Goal: Task Accomplishment & Management: Complete application form

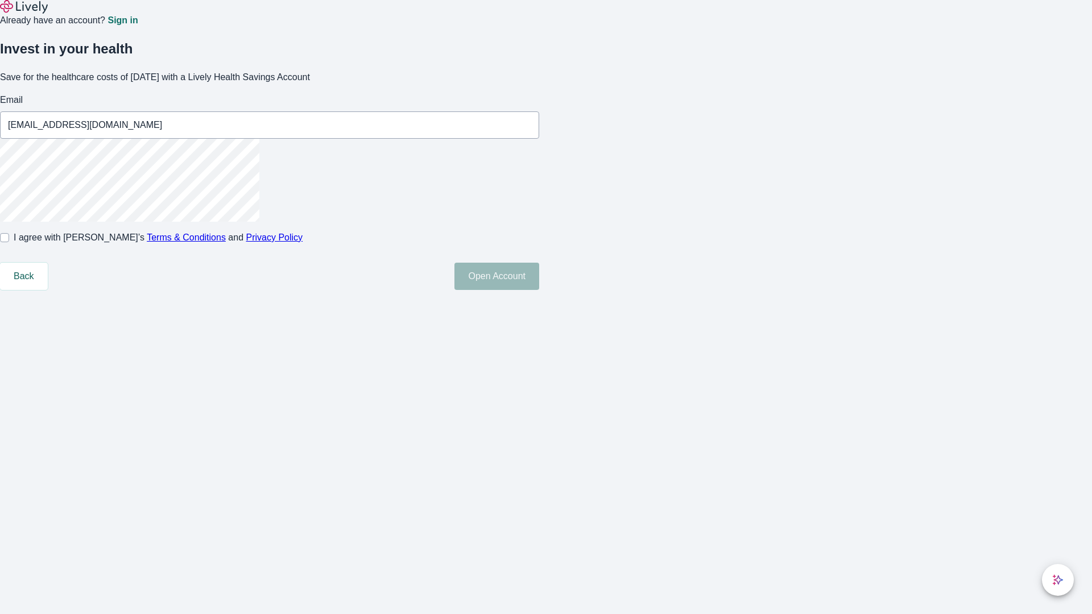
click at [9, 242] on input "I agree with Lively’s Terms & Conditions and Privacy Policy" at bounding box center [4, 237] width 9 height 9
checkbox input "true"
click at [539, 290] on button "Open Account" at bounding box center [496, 276] width 85 height 27
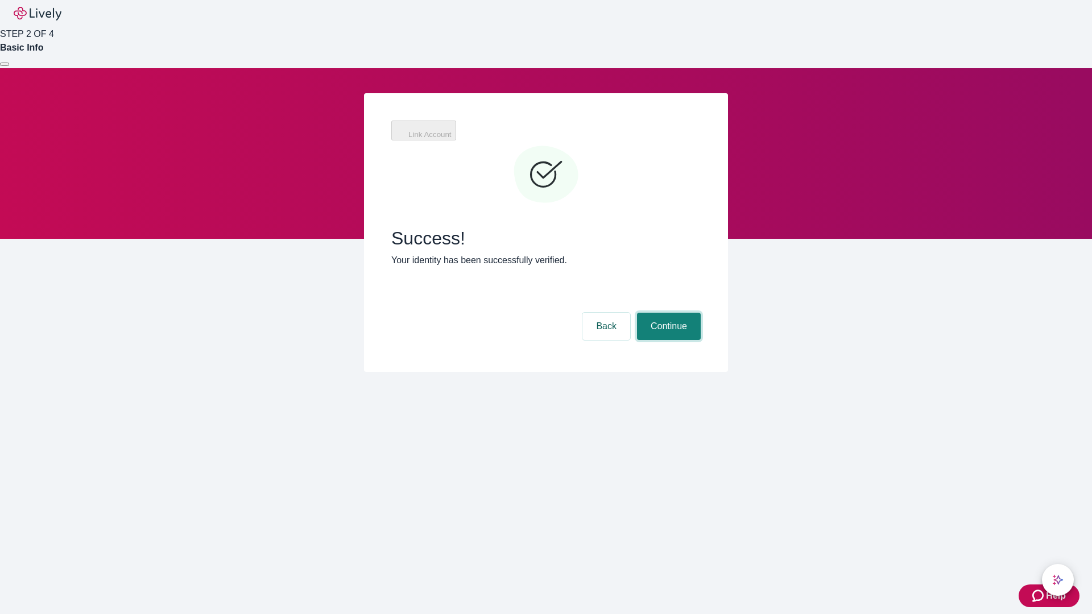
click at [667, 313] on button "Continue" at bounding box center [669, 326] width 64 height 27
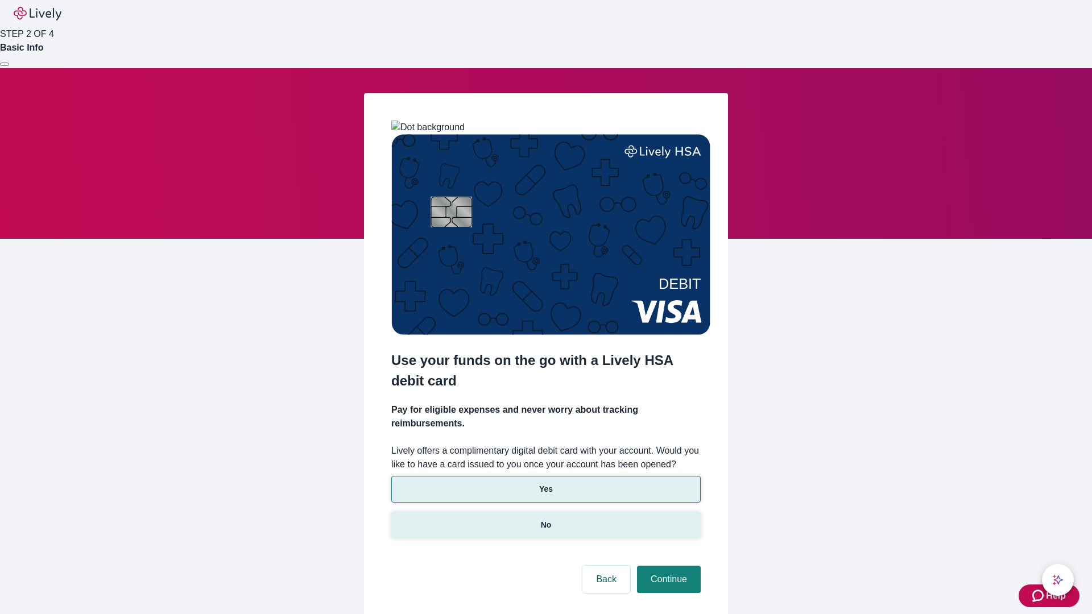
click at [545, 519] on p "No" at bounding box center [546, 525] width 11 height 12
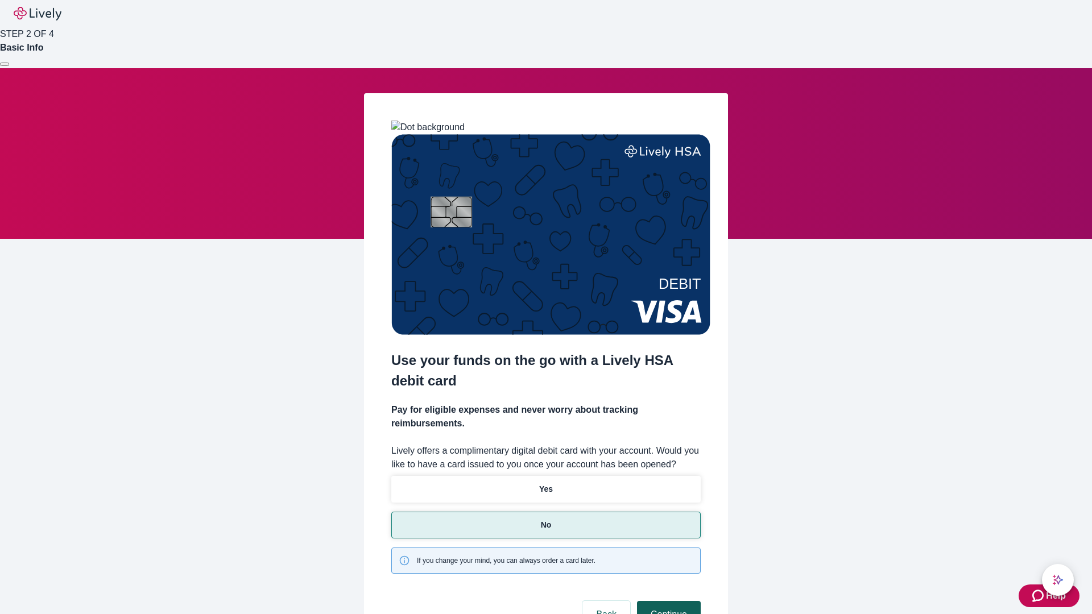
click at [667, 601] on button "Continue" at bounding box center [669, 614] width 64 height 27
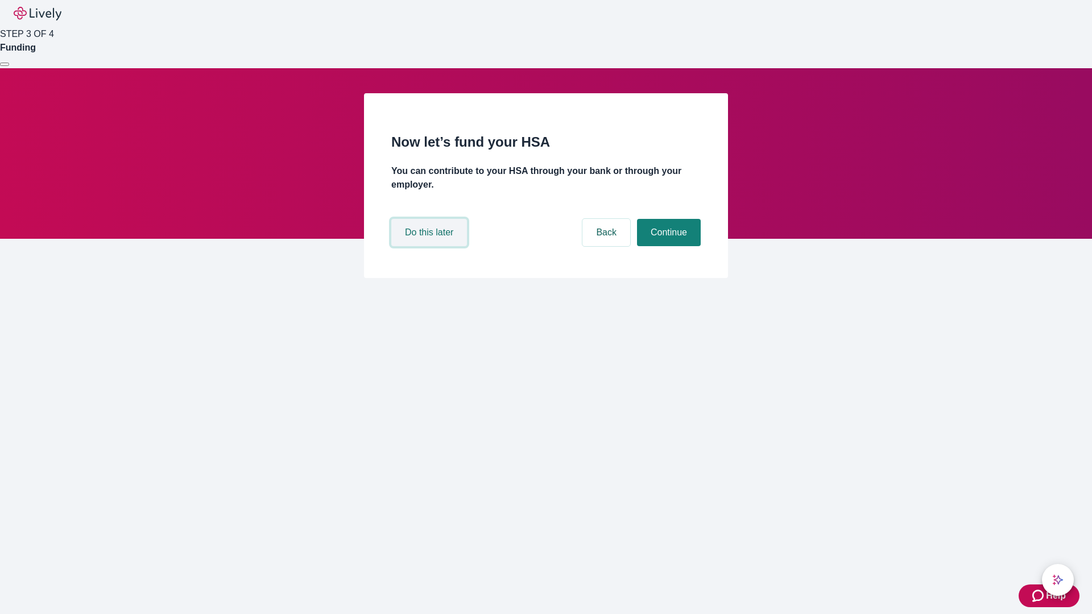
click at [431, 246] on button "Do this later" at bounding box center [429, 232] width 76 height 27
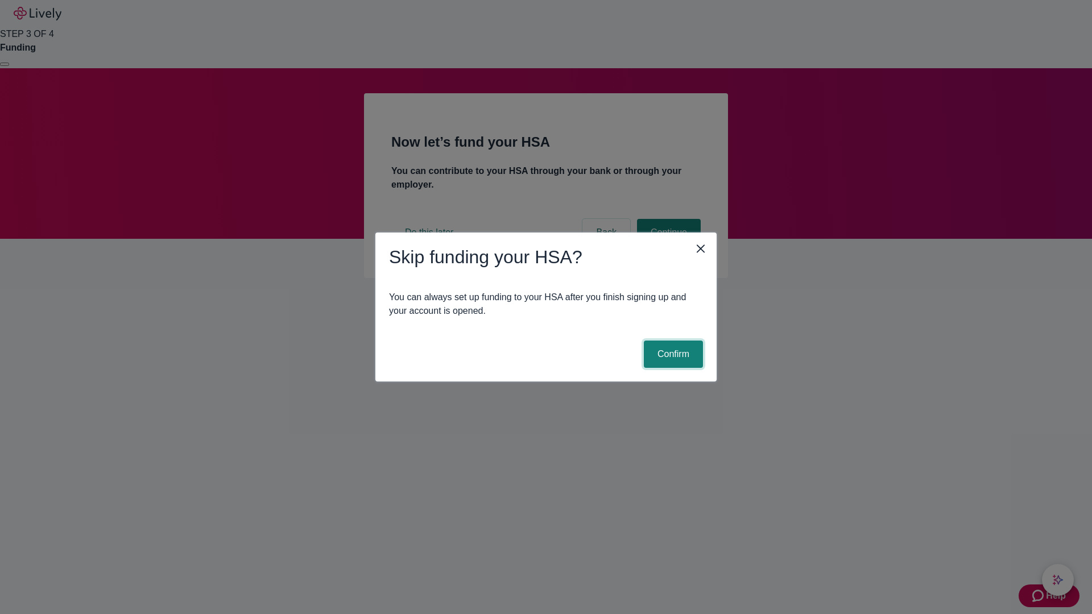
click at [672, 354] on button "Confirm" at bounding box center [673, 354] width 59 height 27
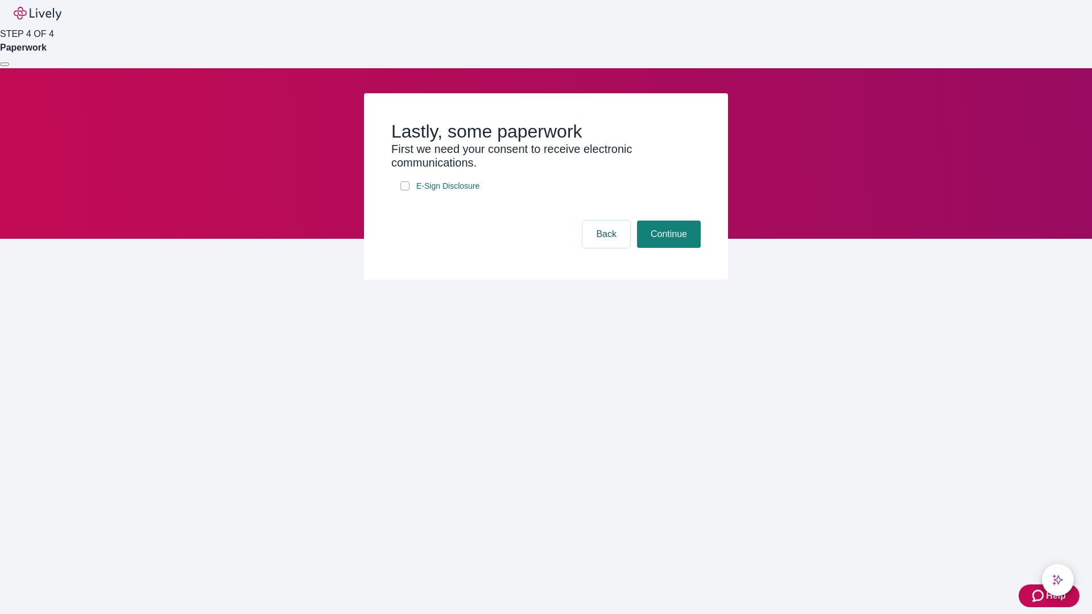
click at [405, 191] on input "E-Sign Disclosure" at bounding box center [404, 185] width 9 height 9
checkbox input "true"
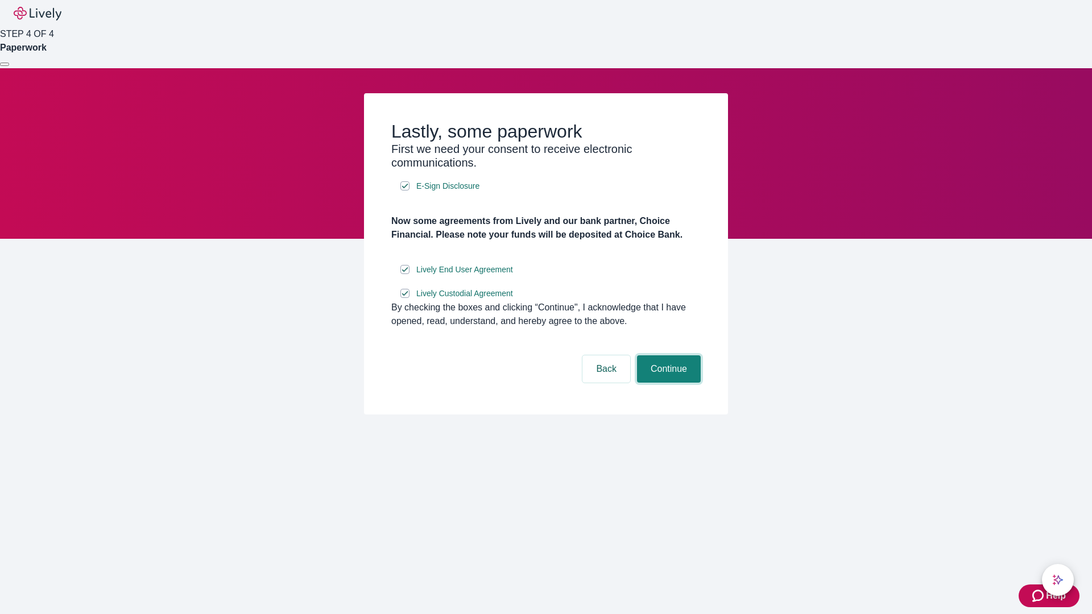
click at [667, 383] on button "Continue" at bounding box center [669, 368] width 64 height 27
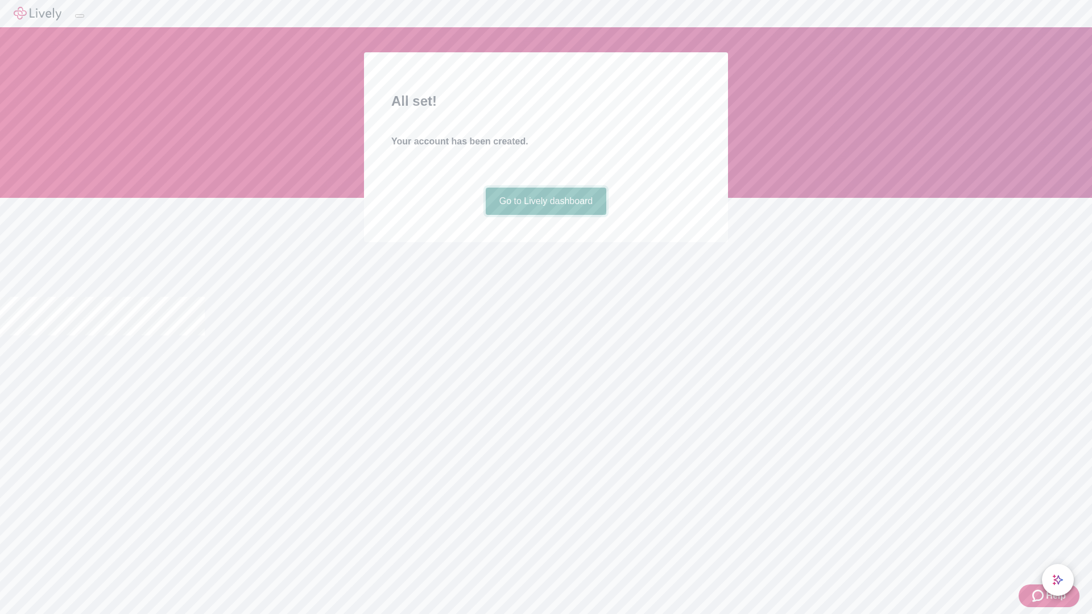
click at [545, 215] on link "Go to Lively dashboard" at bounding box center [546, 201] width 121 height 27
